Goal: Find specific page/section

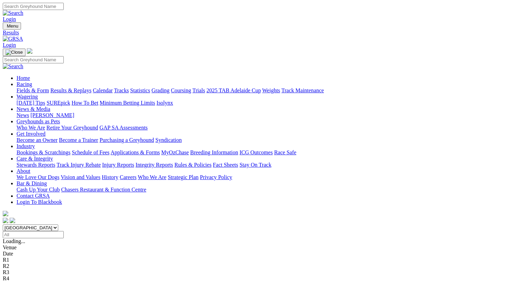
click at [29, 87] on link "Fields & Form" at bounding box center [33, 90] width 32 height 6
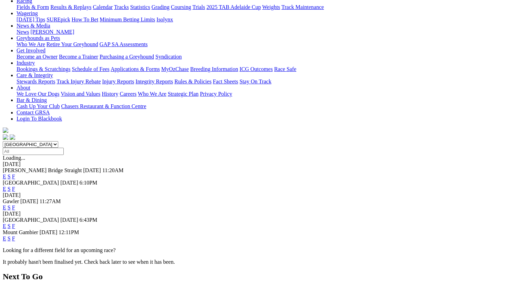
scroll to position [84, 0]
click at [15, 235] on link "F" at bounding box center [13, 238] width 3 height 6
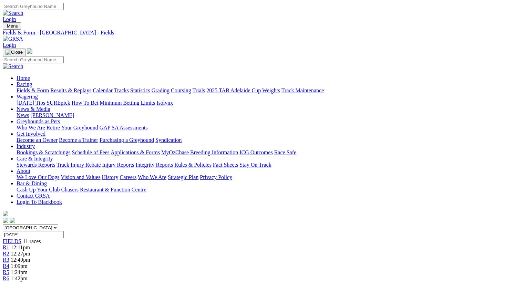
click at [31, 87] on link "Fields & Form" at bounding box center [33, 90] width 32 height 6
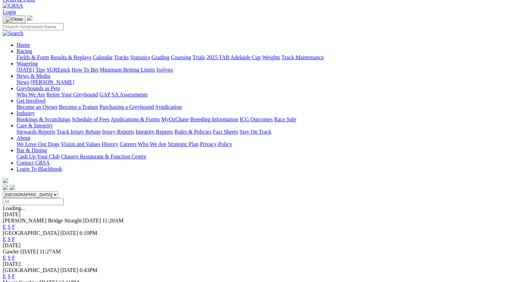
scroll to position [30, 0]
